Goal: Task Accomplishment & Management: Complete application form

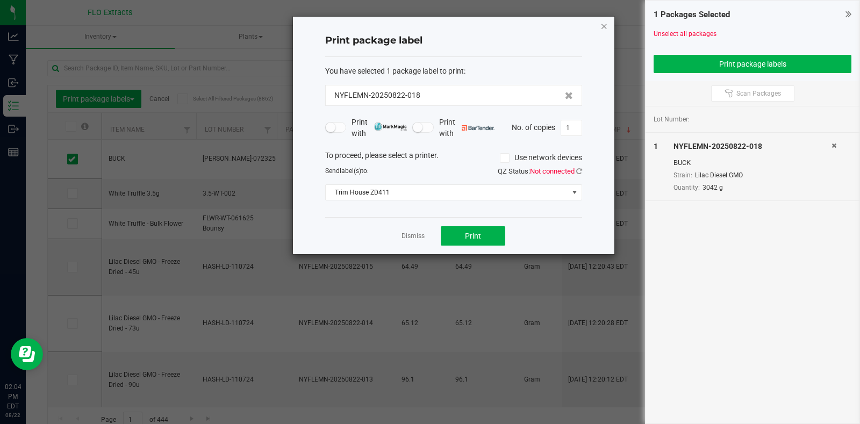
click at [602, 27] on icon "button" at bounding box center [605, 25] width 8 height 13
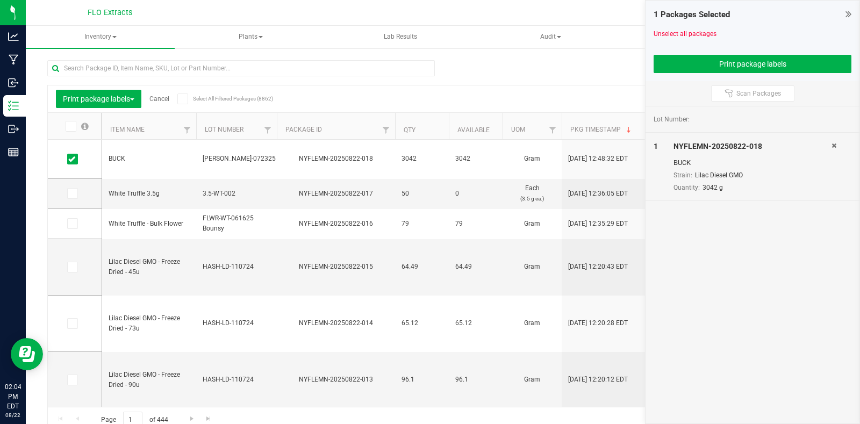
click at [849, 14] on icon at bounding box center [849, 14] width 6 height 11
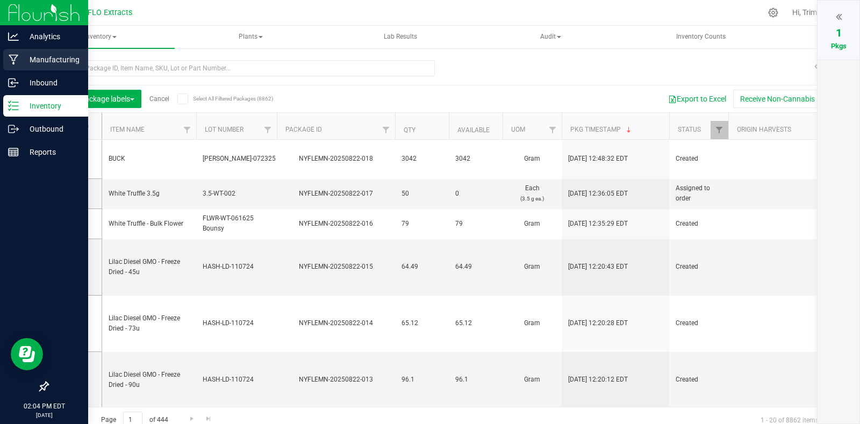
click at [44, 54] on p "Manufacturing" at bounding box center [51, 59] width 65 height 13
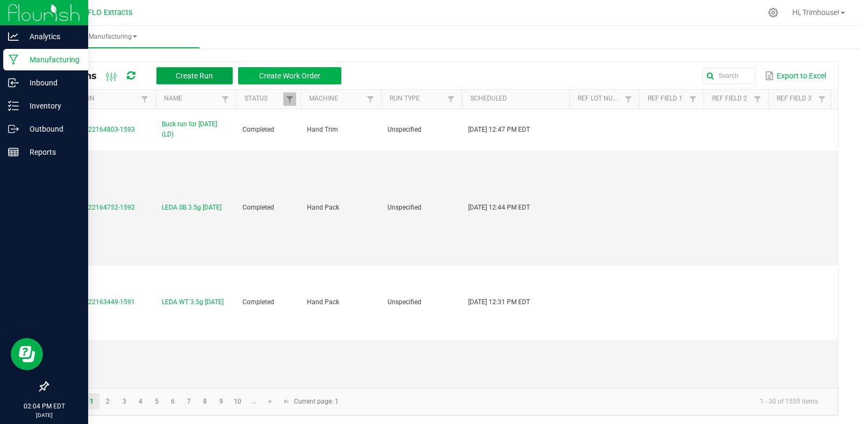
click at [205, 76] on span "Create Run" at bounding box center [194, 76] width 37 height 9
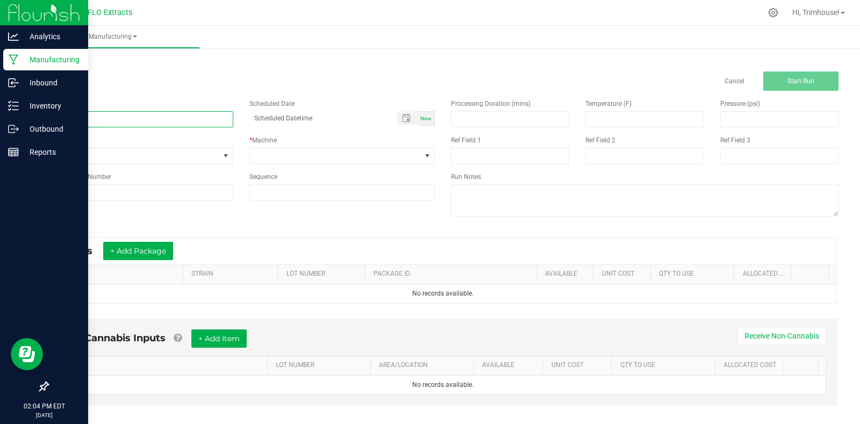
click at [151, 124] on input at bounding box center [140, 119] width 186 height 16
type input "Buck run for [DATE] (LD)"
click at [421, 117] on span "Now" at bounding box center [426, 119] width 11 height 6
type input "[DATE] 2:05 PM"
click at [421, 155] on span at bounding box center [427, 155] width 13 height 15
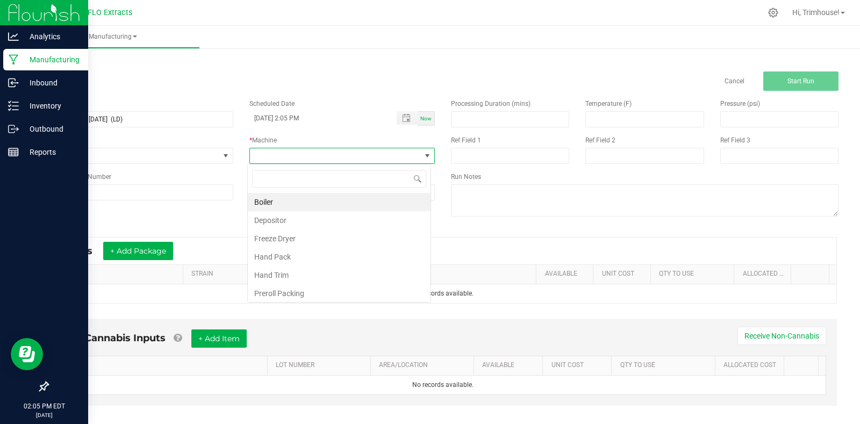
scroll to position [16, 184]
type input "trim"
click at [360, 204] on li "Hand Trim" at bounding box center [339, 202] width 183 height 18
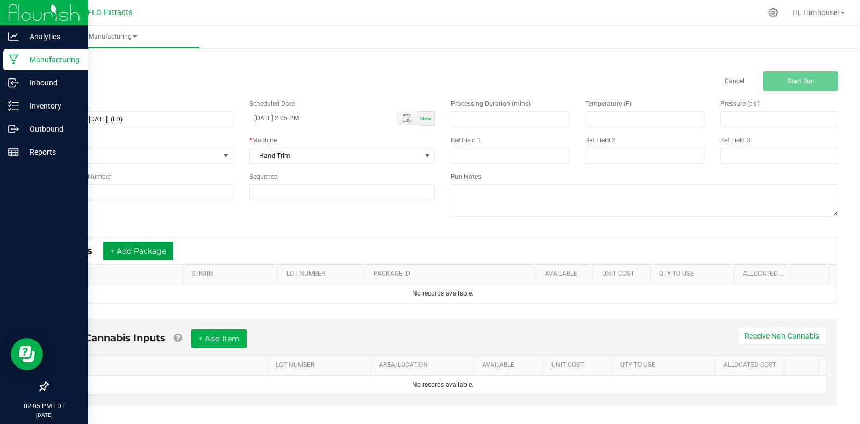
click at [153, 254] on button "+ Add Package" at bounding box center [138, 251] width 70 height 18
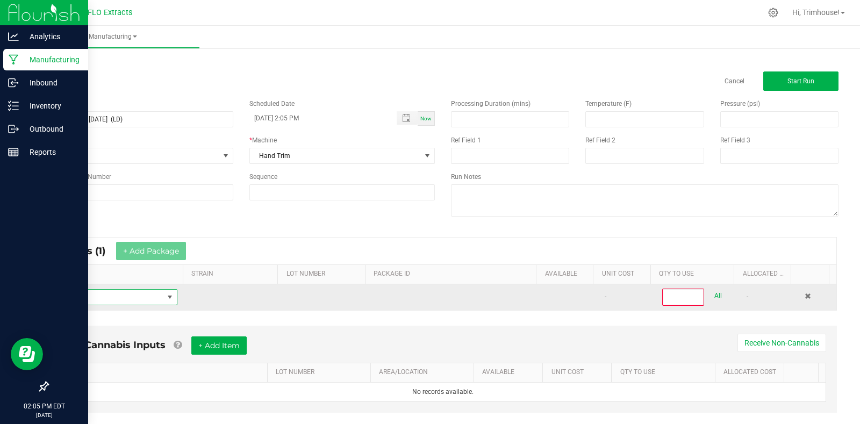
click at [169, 298] on span "NO DATA FOUND" at bounding box center [170, 297] width 9 height 9
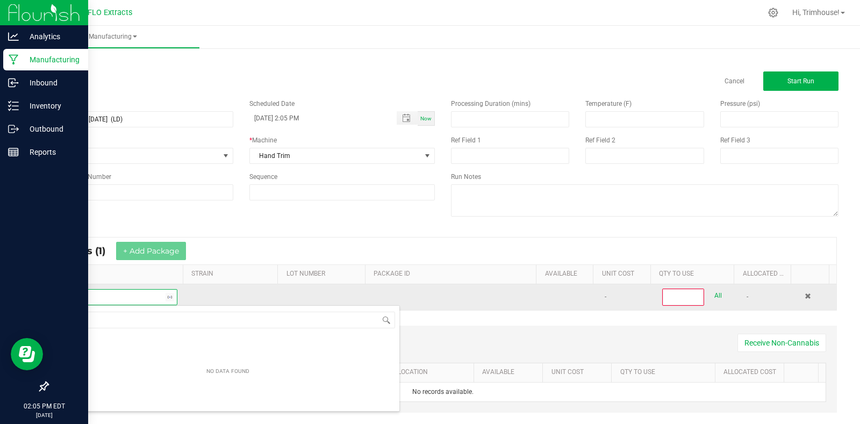
scroll to position [19, 0]
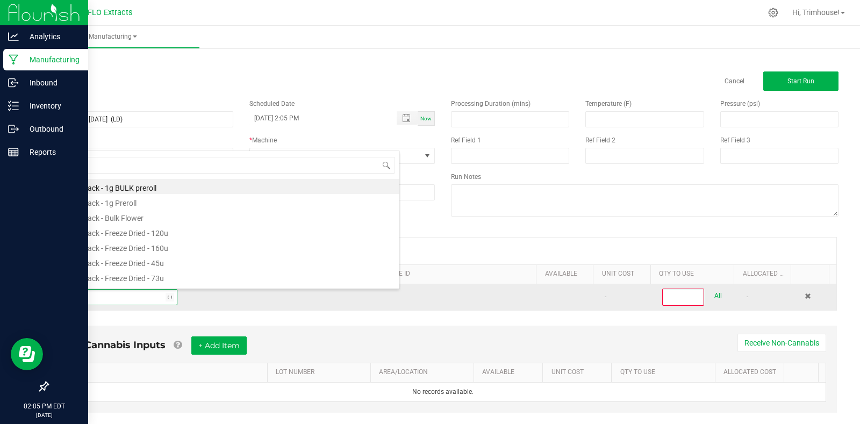
type input "harv"
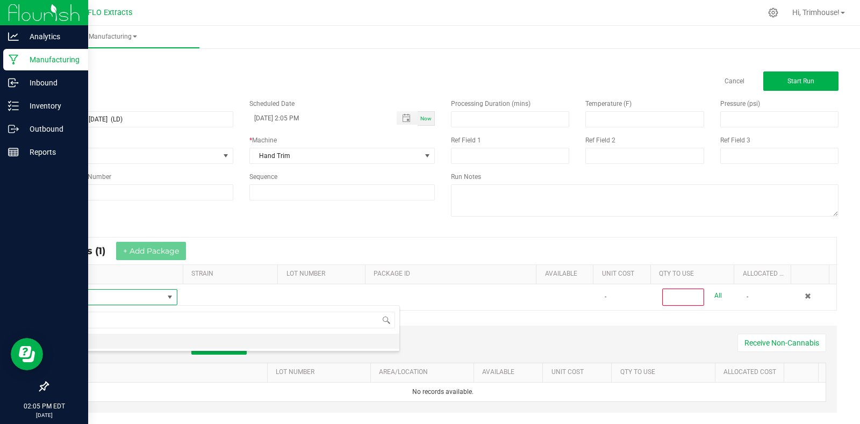
click at [120, 338] on li "HARV" at bounding box center [227, 341] width 343 height 15
type input "0"
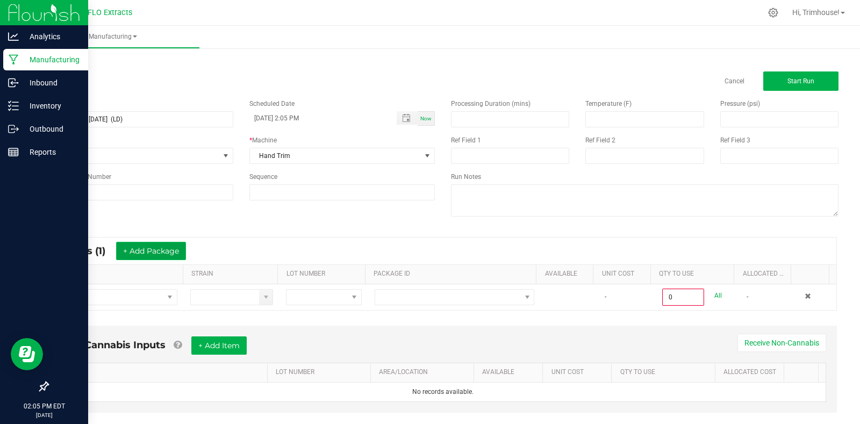
click at [166, 251] on button "+ Add Package" at bounding box center [151, 251] width 70 height 18
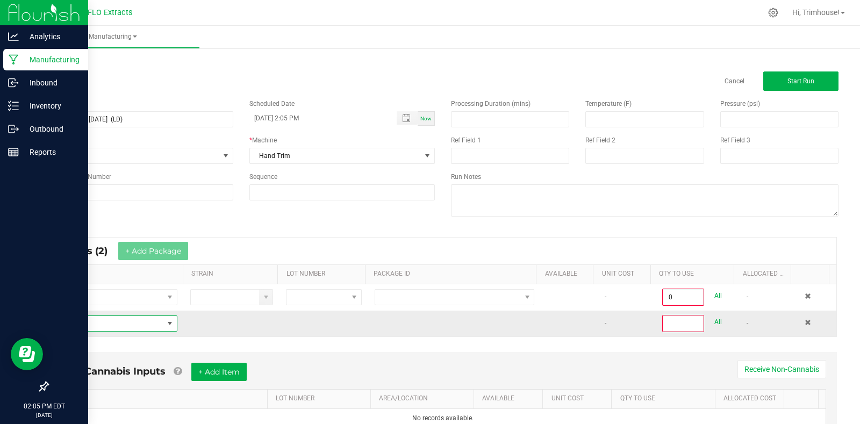
click at [166, 325] on span "NO DATA FOUND" at bounding box center [170, 323] width 9 height 9
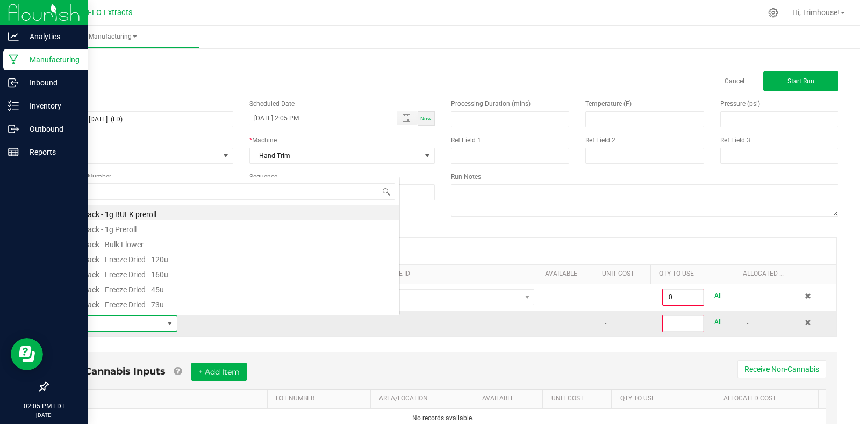
scroll to position [16, 118]
type input "harv"
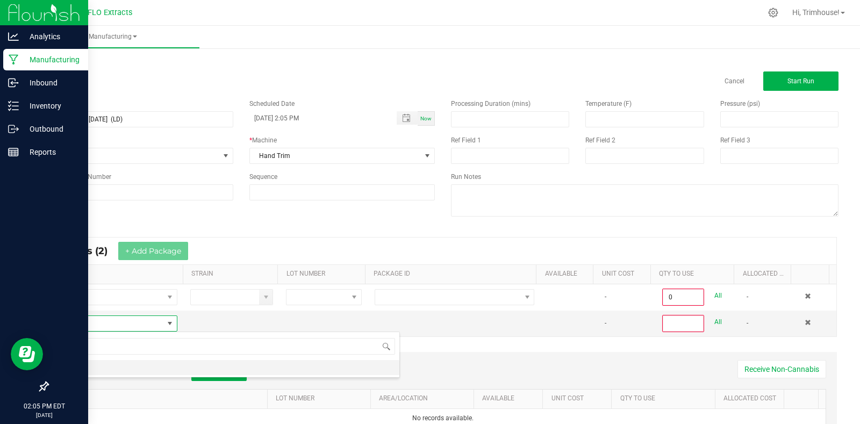
click at [108, 366] on li "HARV" at bounding box center [227, 367] width 343 height 15
type input "0"
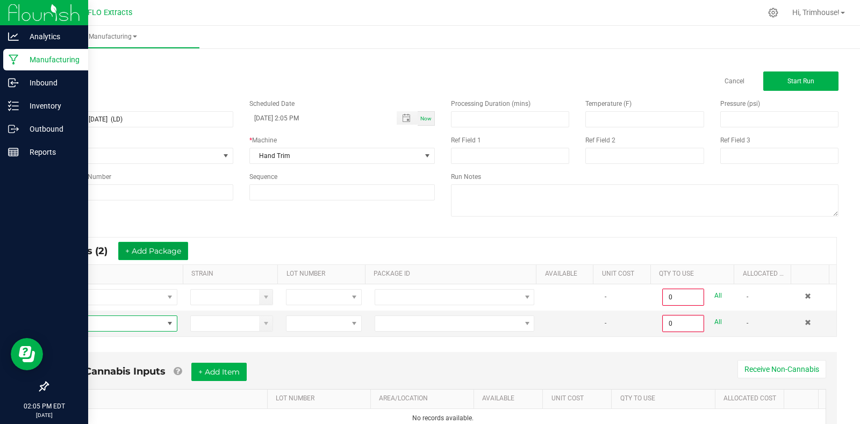
click at [161, 247] on button "+ Add Package" at bounding box center [153, 251] width 70 height 18
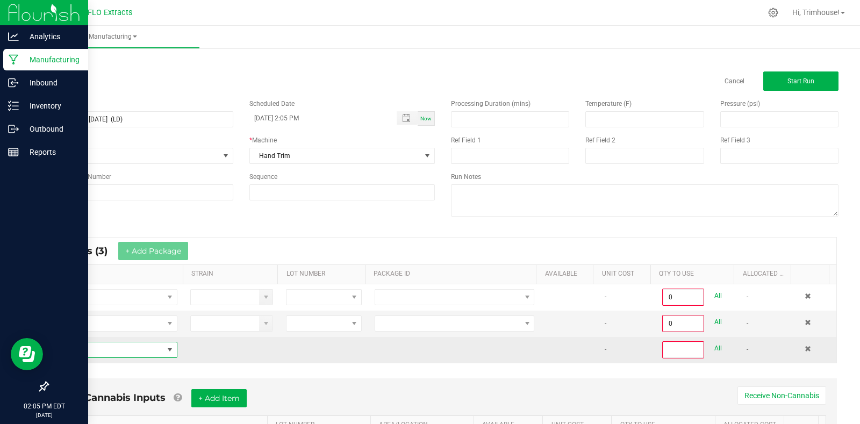
click at [166, 351] on span "NO DATA FOUND" at bounding box center [170, 350] width 9 height 9
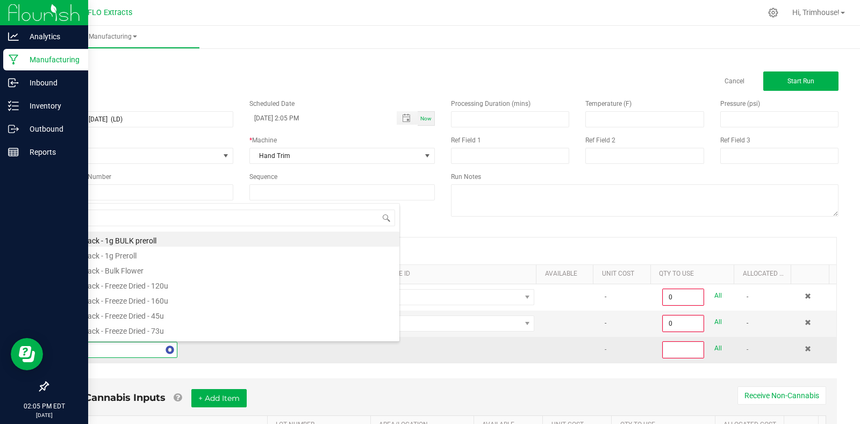
type input "harv"
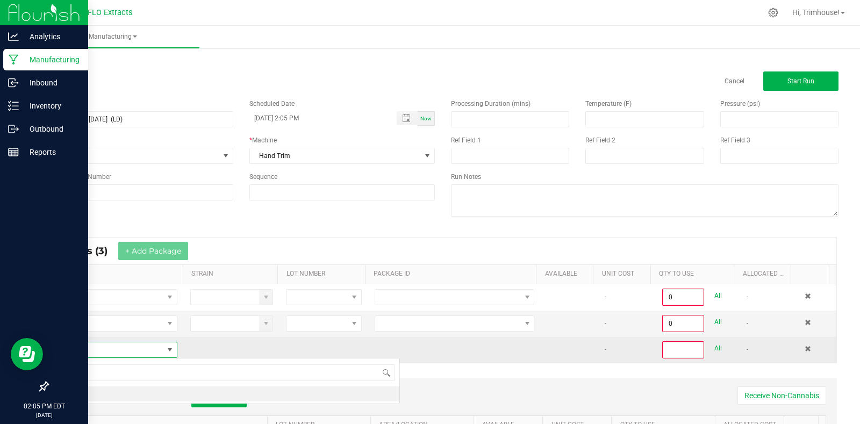
scroll to position [0, 0]
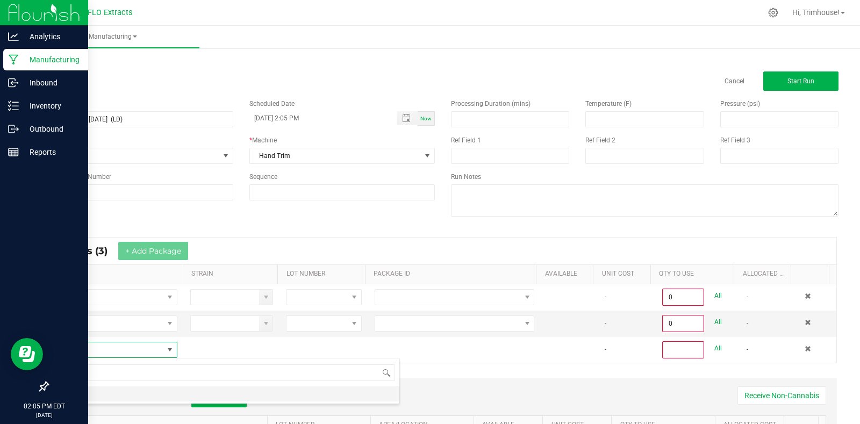
click at [139, 394] on li "HARV" at bounding box center [227, 394] width 343 height 15
type input "0"
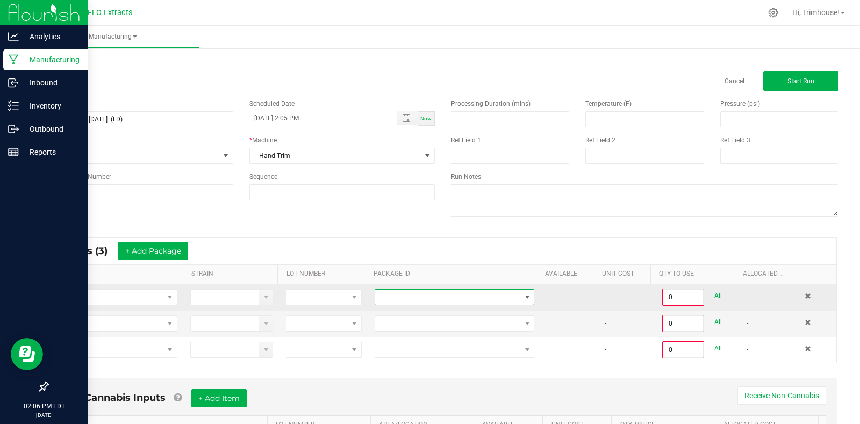
click at [523, 296] on span at bounding box center [527, 297] width 9 height 9
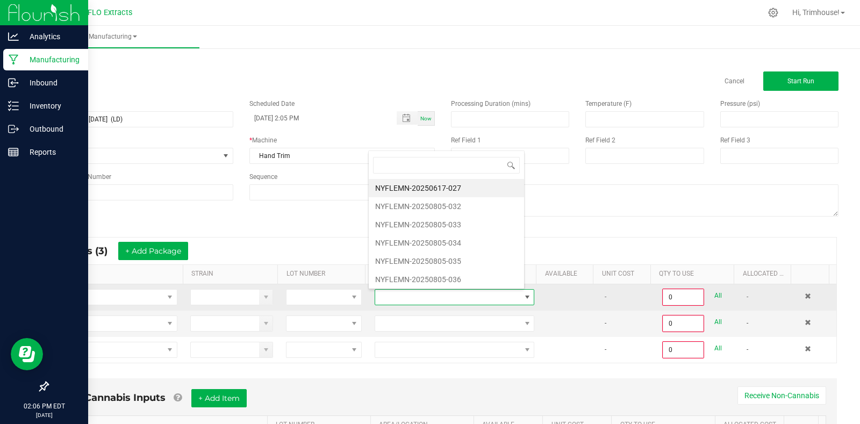
scroll to position [16, 155]
type input "805-038"
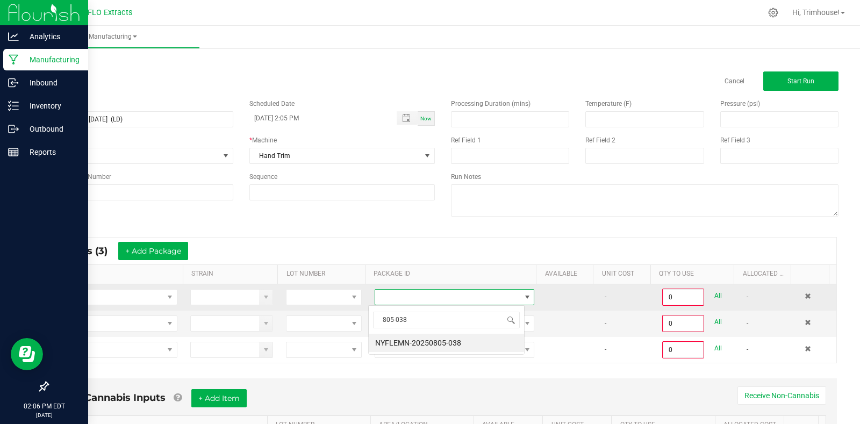
scroll to position [0, 0]
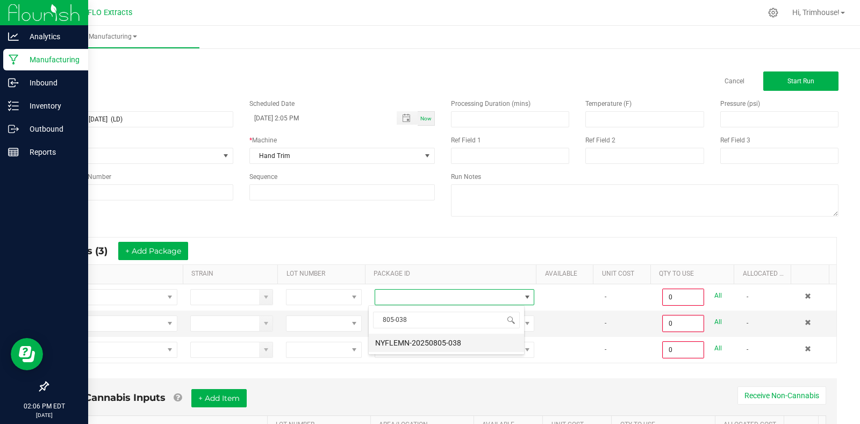
click at [452, 339] on li "NYFLEMN-20250805-038" at bounding box center [446, 343] width 155 height 18
type input "0.0000 g"
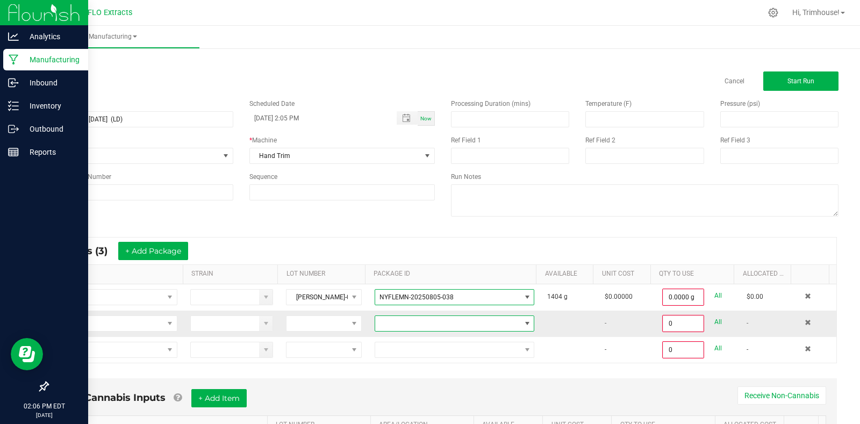
click at [422, 319] on span at bounding box center [447, 323] width 145 height 15
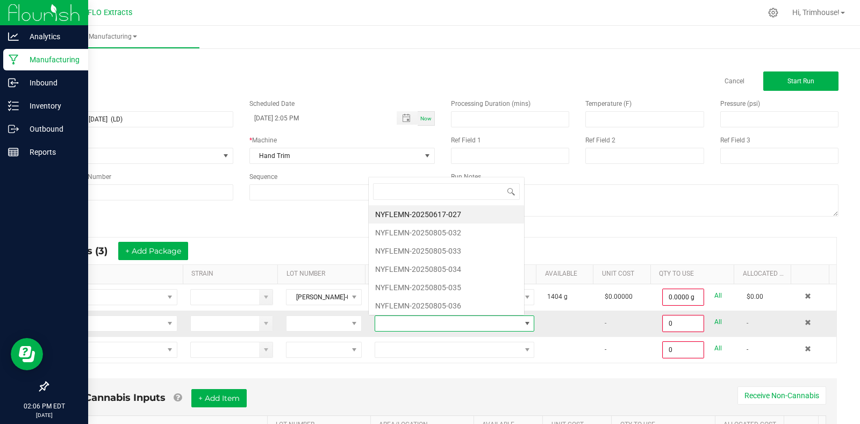
scroll to position [16, 155]
type input "805-035"
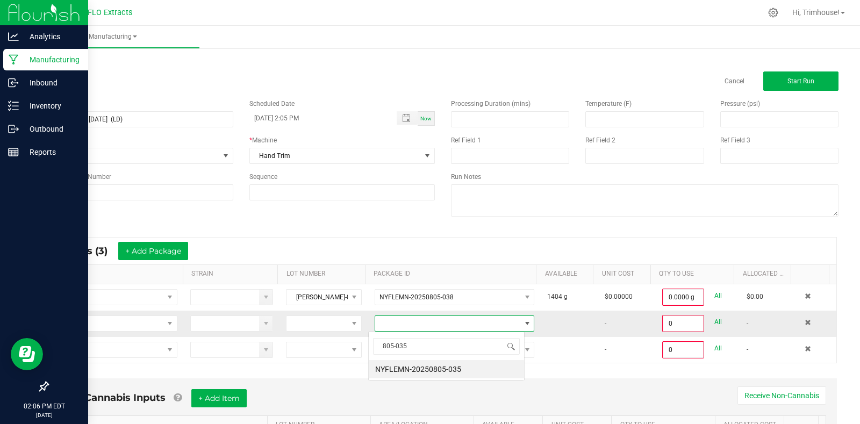
scroll to position [0, 0]
click at [412, 370] on li "NYFLEMN-20250805-035" at bounding box center [446, 369] width 155 height 18
type input "0.0000 g"
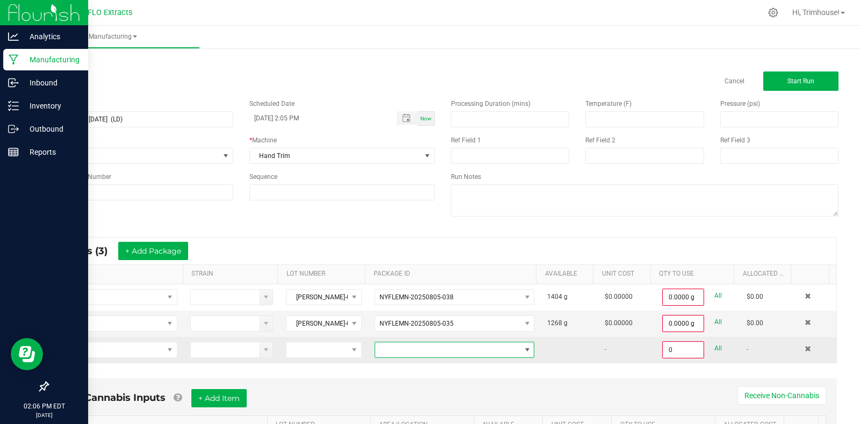
click at [422, 357] on span at bounding box center [447, 350] width 145 height 15
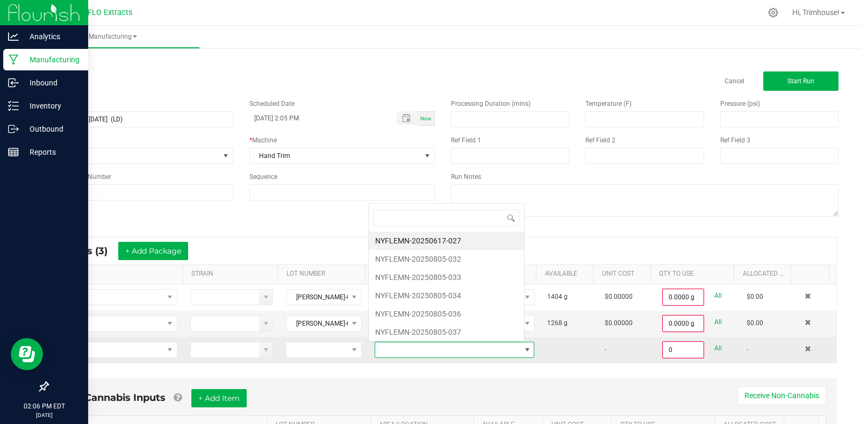
scroll to position [16, 155]
type input "805-037"
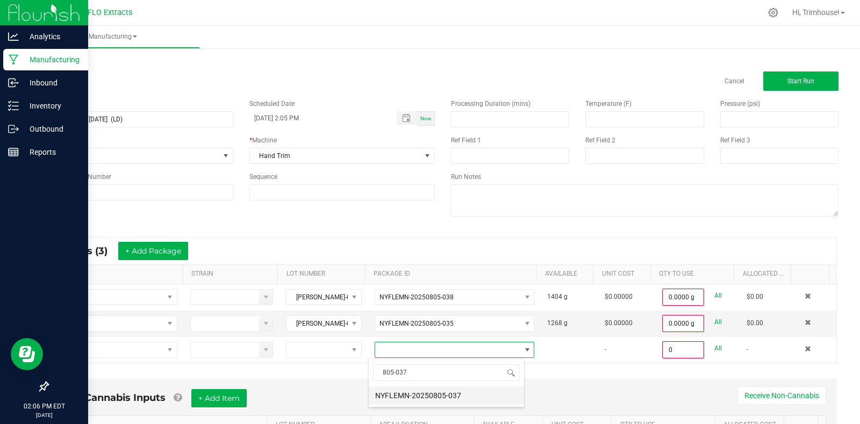
click at [424, 395] on li "NYFLEMN-20250805-037" at bounding box center [446, 396] width 155 height 18
type input "0.0000 g"
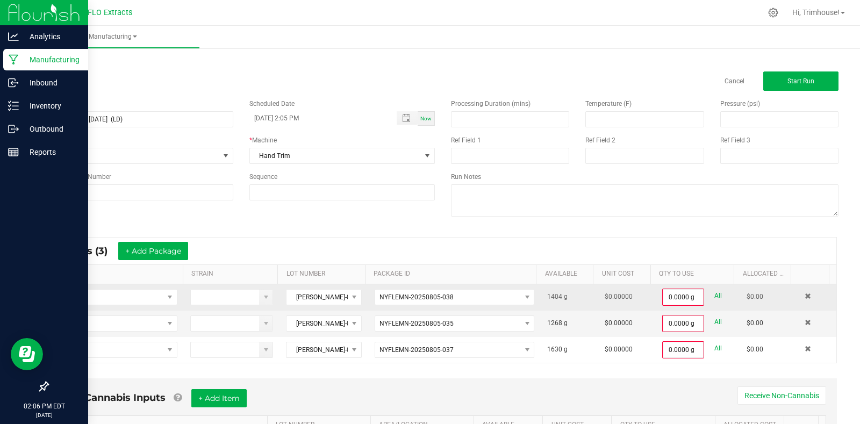
click at [715, 296] on link "All" at bounding box center [719, 296] width 8 height 15
type input "1404.0000 g"
click at [715, 321] on link "All" at bounding box center [719, 321] width 8 height 15
type input "1268.0000 g"
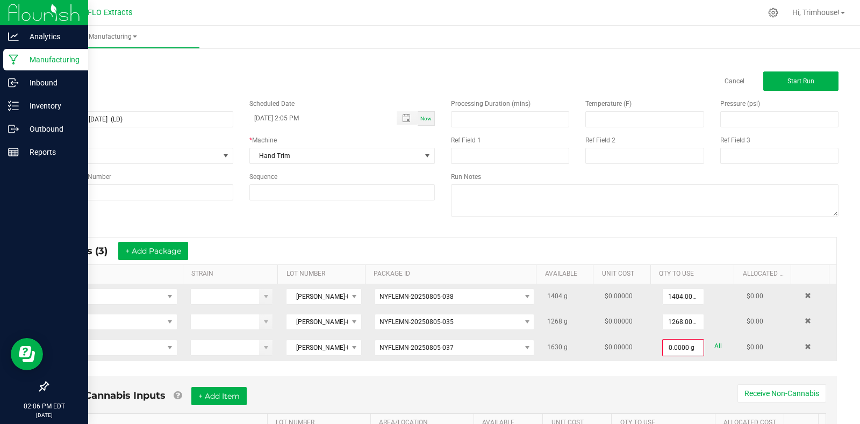
click at [715, 346] on link "All" at bounding box center [719, 346] width 8 height 15
type input "1630.0000 g"
click at [805, 77] on button "Start Run" at bounding box center [801, 81] width 75 height 19
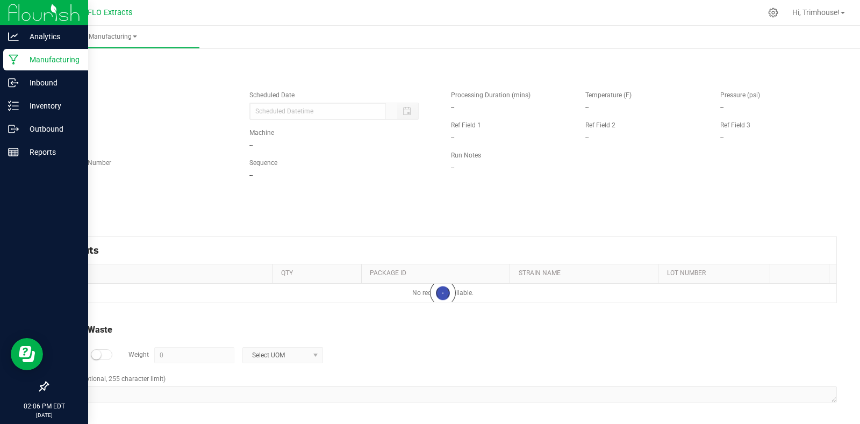
type input "[DATE] 2:05 PM"
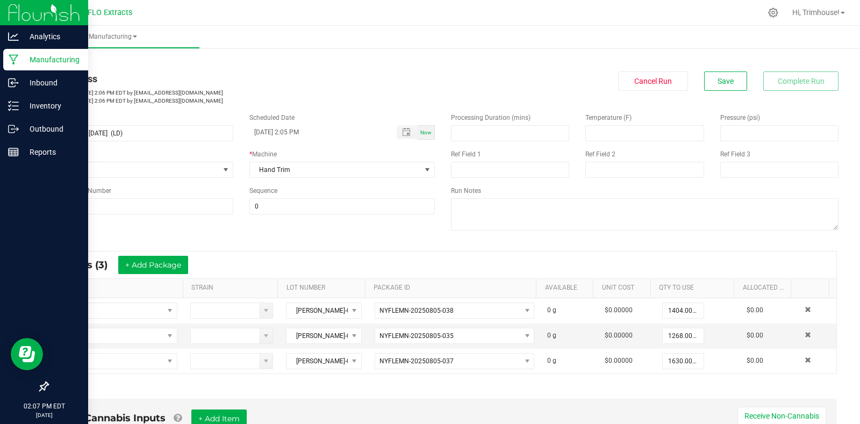
scroll to position [281, 0]
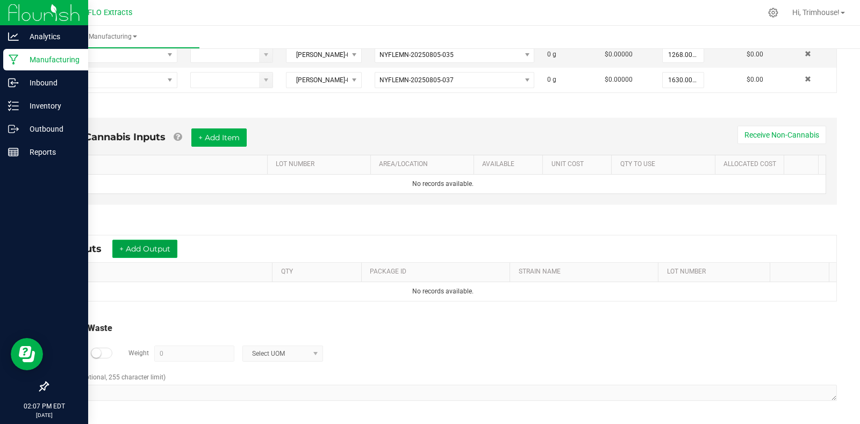
click at [170, 255] on button "+ Add Output" at bounding box center [144, 249] width 65 height 18
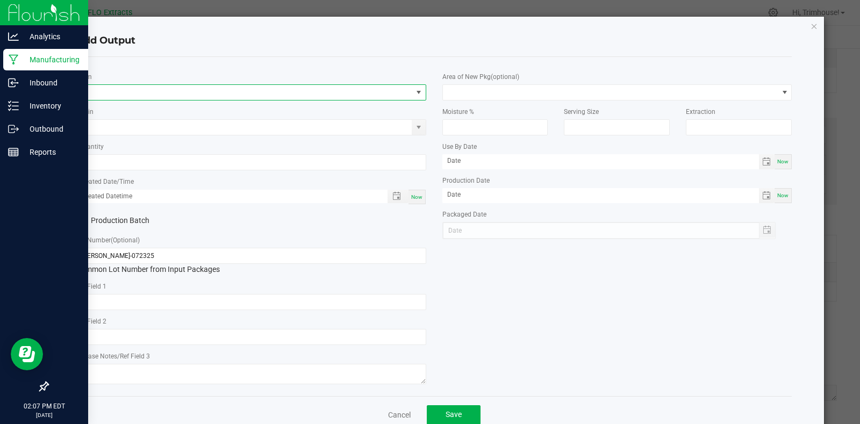
click at [146, 96] on span "NO DATA FOUND" at bounding box center [245, 92] width 336 height 15
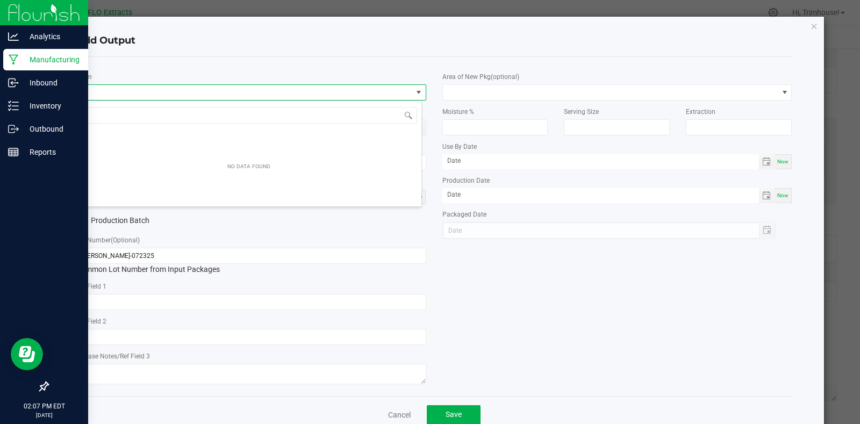
scroll to position [16, 346]
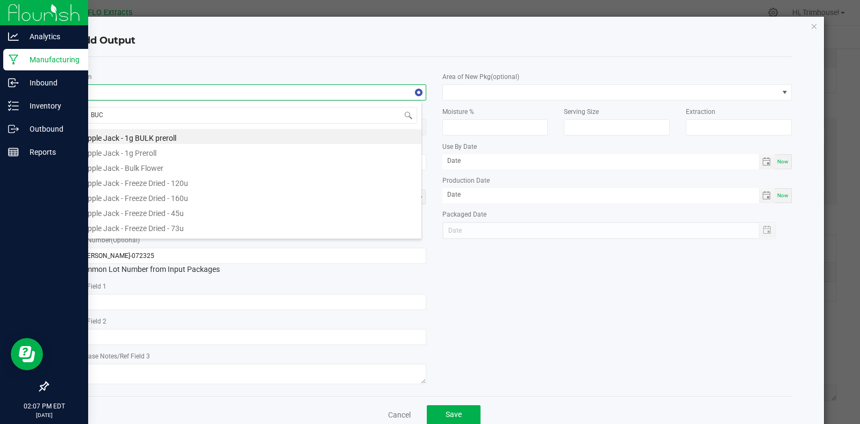
type input "BUCK"
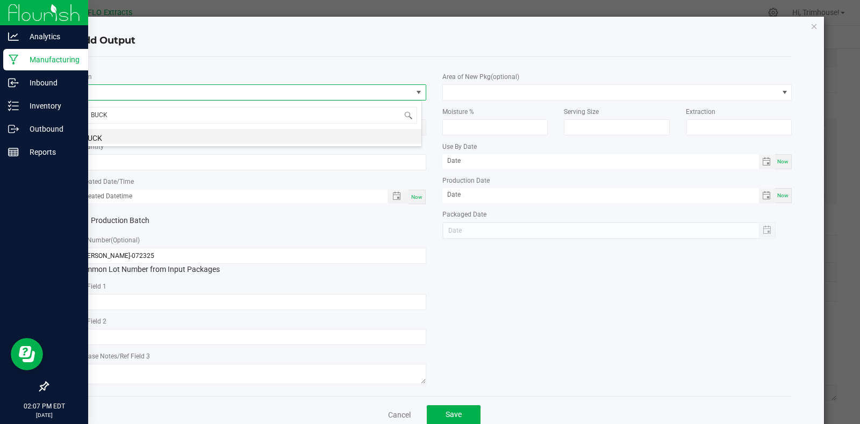
click at [133, 133] on li "BUCK" at bounding box center [248, 136] width 345 height 15
type input "0.0000 g"
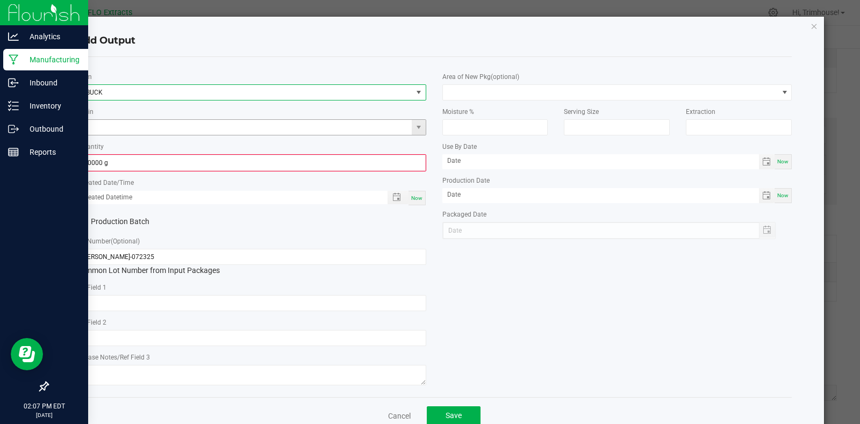
click at [136, 127] on input at bounding box center [245, 127] width 336 height 15
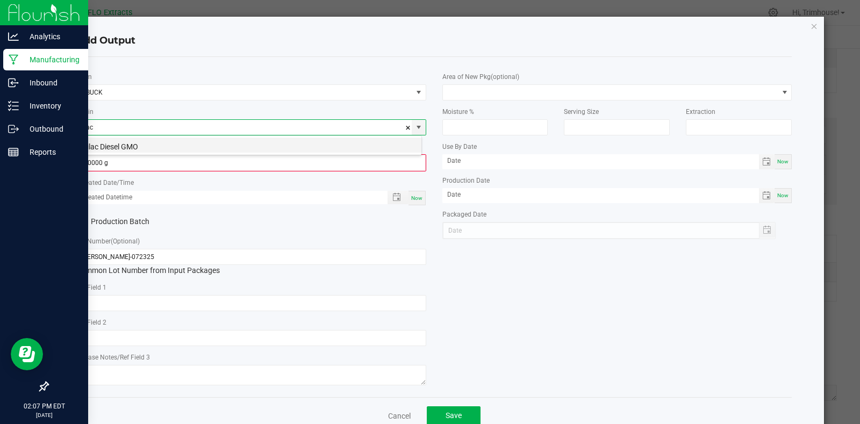
click at [137, 140] on li "Lilac Diesel GMO" at bounding box center [248, 145] width 345 height 15
type input "Lilac Diesel GMO"
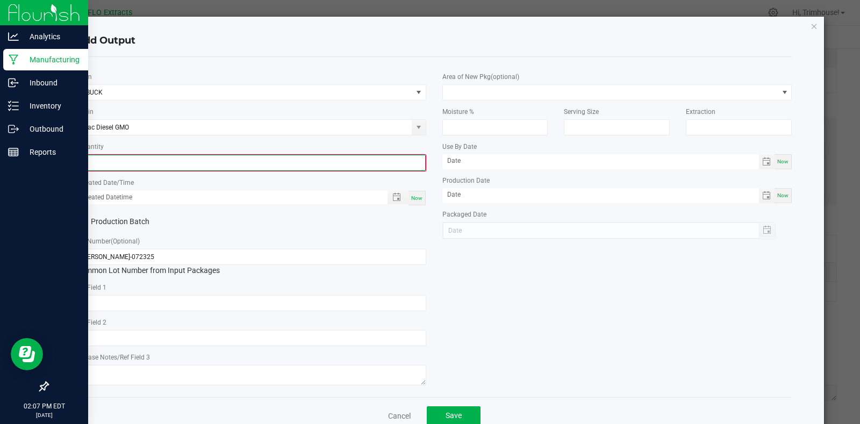
click at [120, 163] on input "0" at bounding box center [251, 162] width 348 height 15
click at [258, 156] on input "0" at bounding box center [251, 162] width 348 height 15
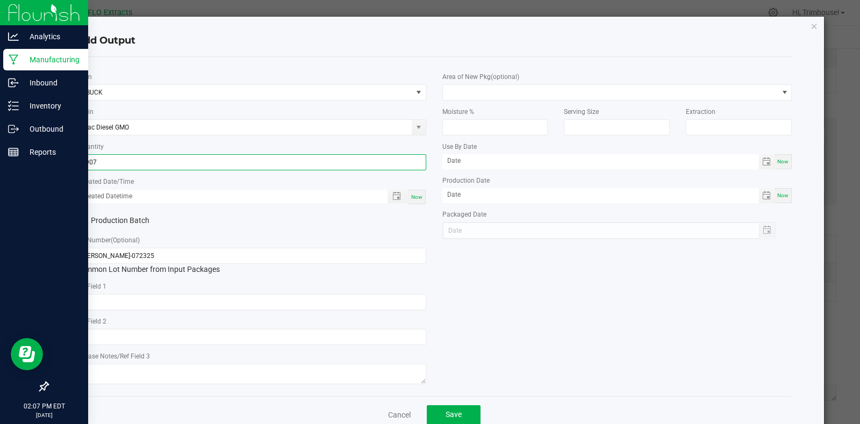
type input "2907.0000 g"
click at [415, 197] on span "Now" at bounding box center [416, 197] width 11 height 6
type input "[DATE] 2:07 PM"
type input "[DATE]"
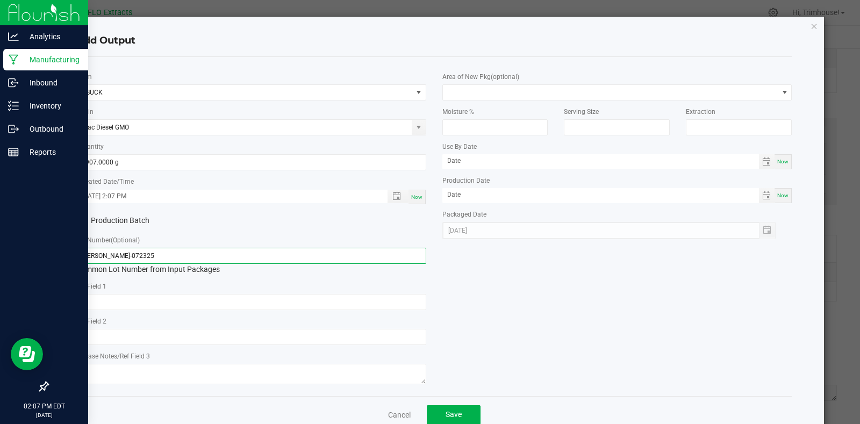
click at [96, 257] on input "[PERSON_NAME]-072325" at bounding box center [251, 256] width 350 height 16
type input "[PERSON_NAME]-072325"
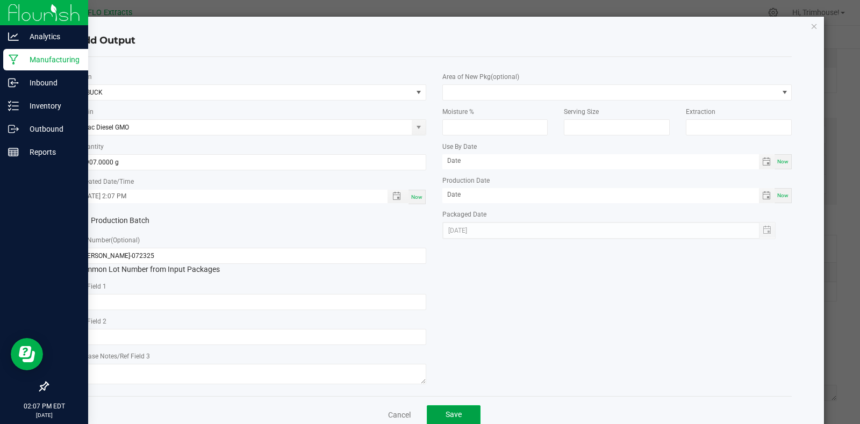
click at [465, 411] on button "Save" at bounding box center [454, 414] width 54 height 19
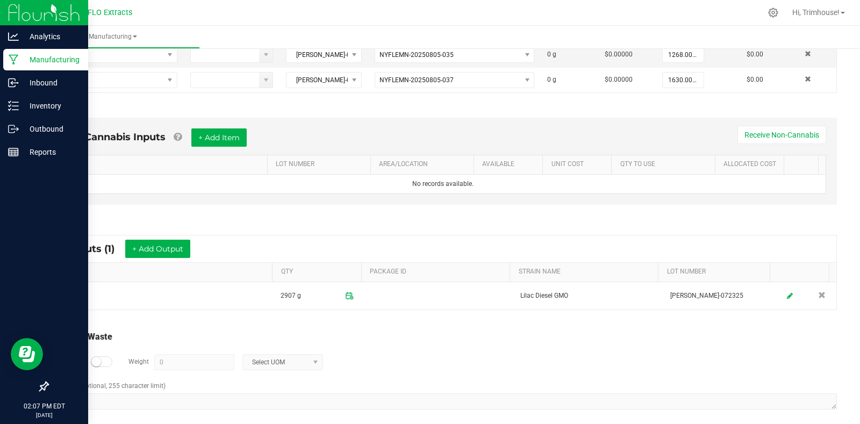
click at [105, 357] on div at bounding box center [102, 362] width 22 height 11
click at [194, 361] on input "0" at bounding box center [194, 362] width 79 height 15
type input "3"
click at [198, 367] on input at bounding box center [194, 362] width 79 height 15
click at [311, 366] on span at bounding box center [315, 362] width 9 height 9
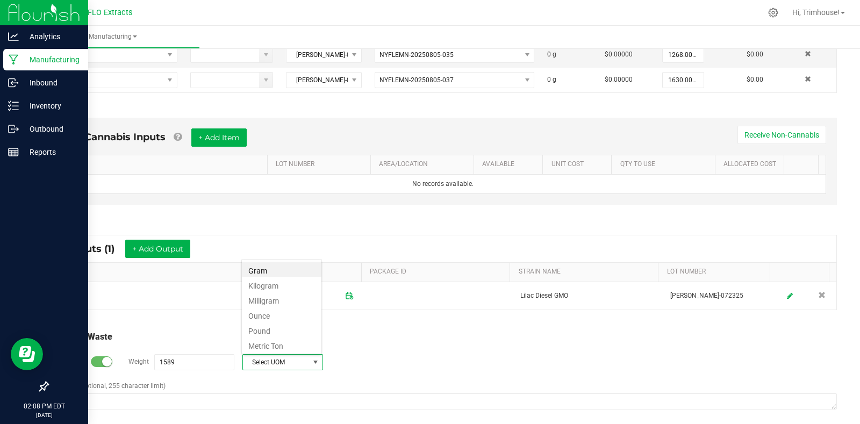
scroll to position [16, 81]
type input "1589 g"
click at [359, 356] on div "Log Waste? Weight 1589 g Gram" at bounding box center [443, 363] width 788 height 38
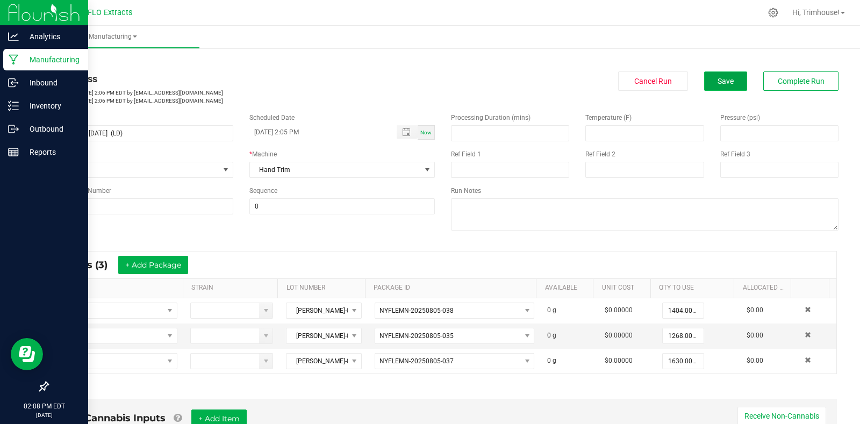
click at [732, 82] on button "Save" at bounding box center [725, 81] width 43 height 19
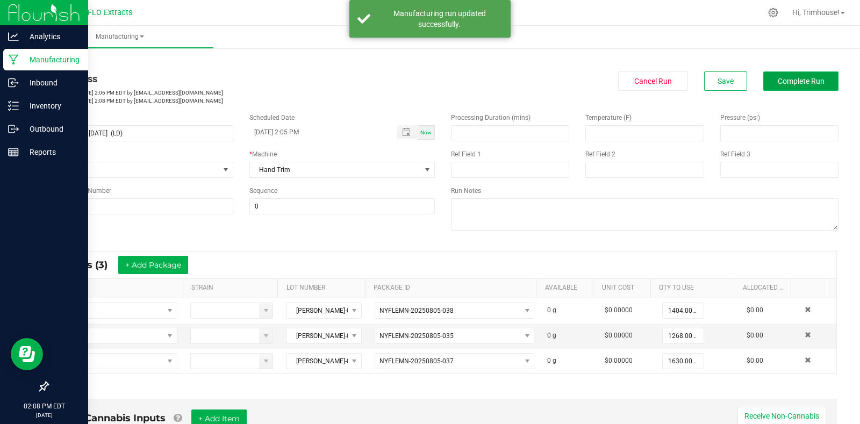
click at [782, 82] on span "Complete Run" at bounding box center [801, 81] width 47 height 9
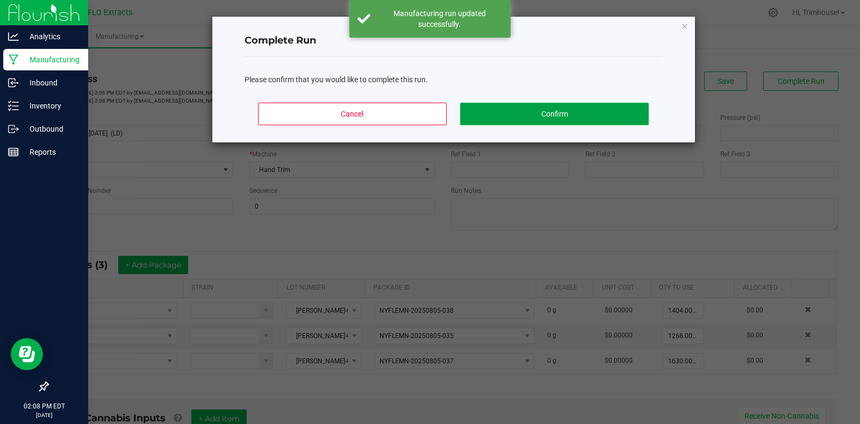
click at [563, 104] on button "Confirm" at bounding box center [554, 114] width 188 height 23
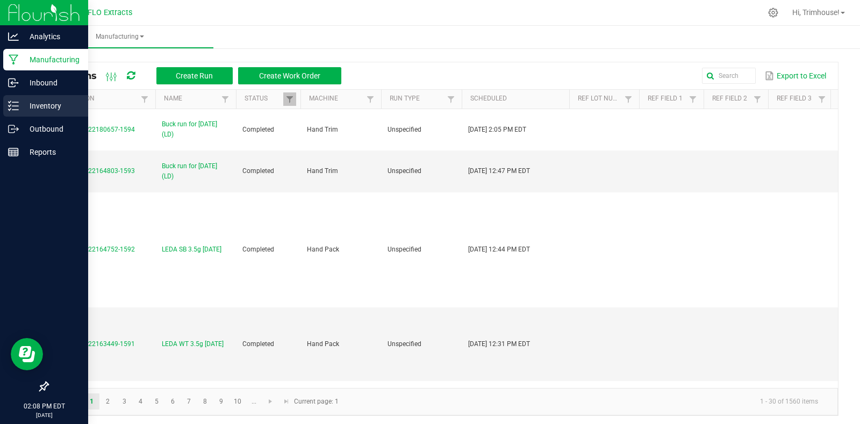
click at [47, 110] on p "Inventory" at bounding box center [51, 105] width 65 height 13
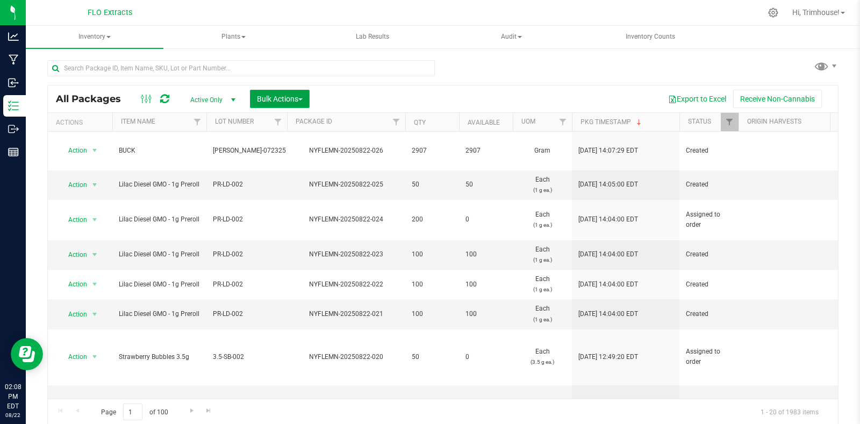
click at [297, 96] on span "Bulk Actions" at bounding box center [280, 99] width 46 height 9
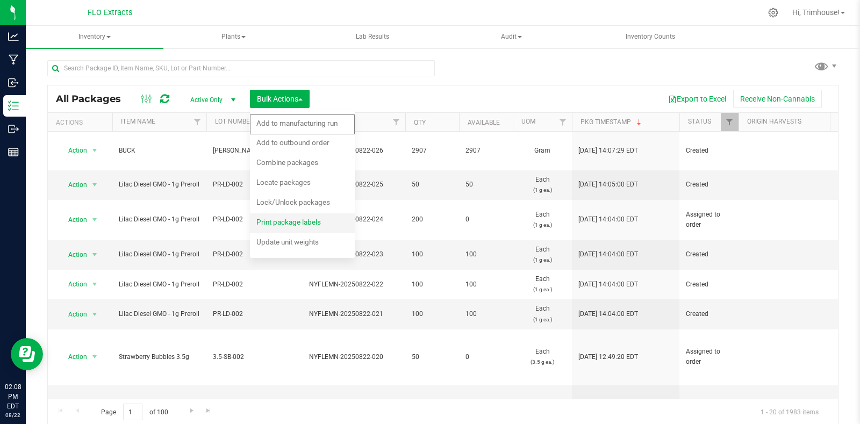
click at [290, 220] on span "Print package labels" at bounding box center [289, 222] width 65 height 9
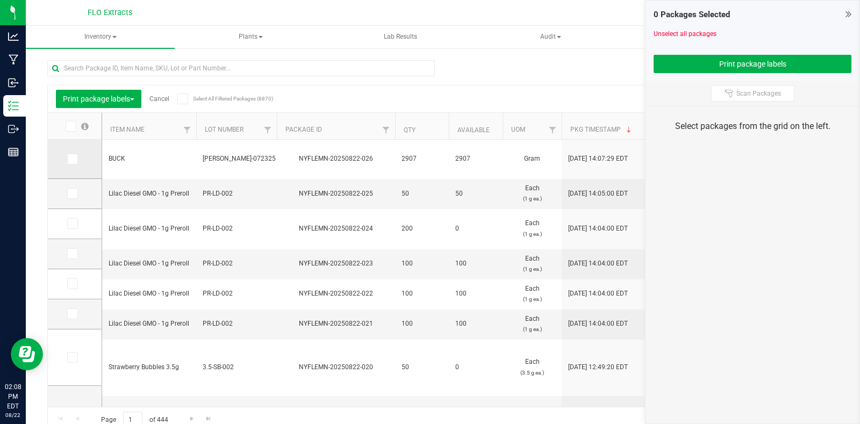
click at [69, 159] on icon at bounding box center [71, 159] width 7 height 0
click at [0, 0] on input "checkbox" at bounding box center [0, 0] width 0 height 0
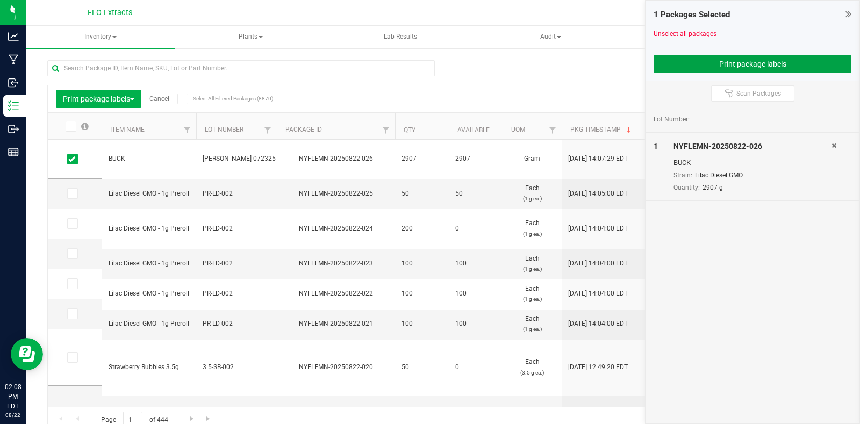
click at [700, 60] on button "Print package labels" at bounding box center [753, 64] width 198 height 18
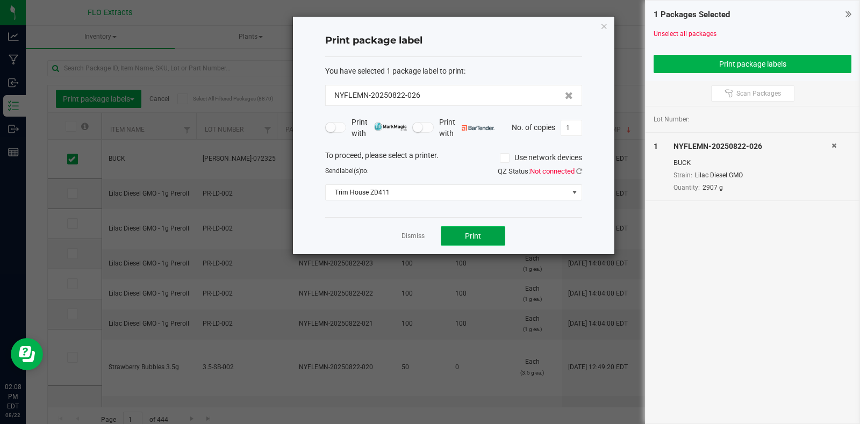
click at [471, 237] on span "Print" at bounding box center [473, 236] width 16 height 9
